Goal: Ask a question

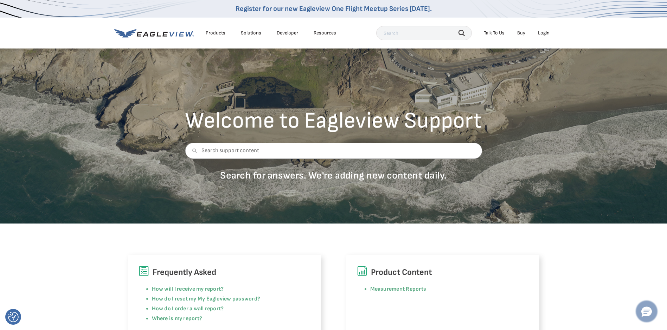
click at [651, 307] on icon "Hello, have a question? Let’s chat." at bounding box center [646, 312] width 11 height 11
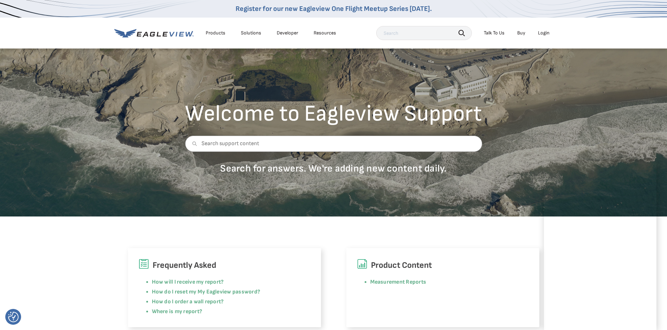
scroll to position [8, 0]
